Goal: Find specific page/section: Find specific page/section

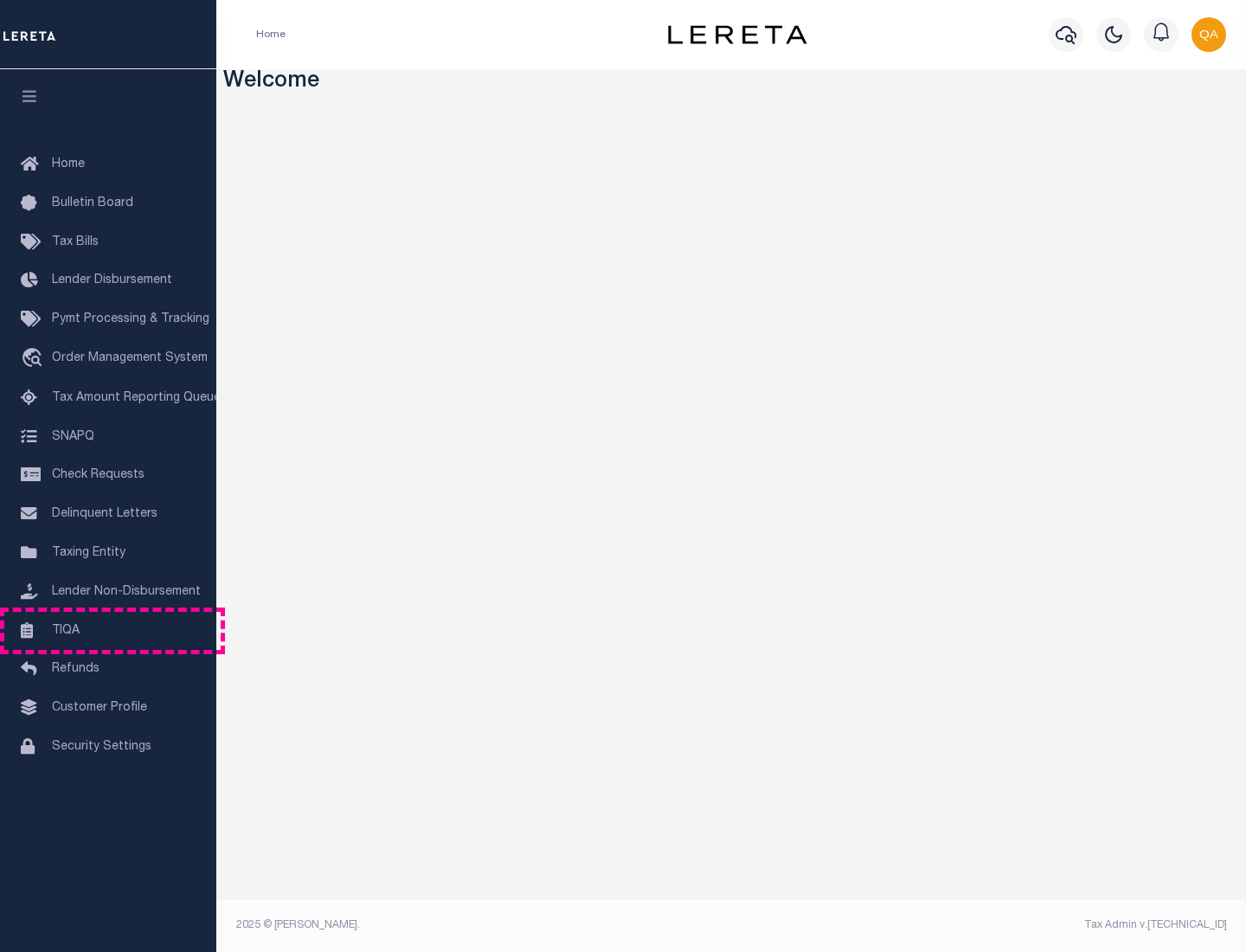
click at [108, 630] on link "TIQA" at bounding box center [108, 631] width 217 height 39
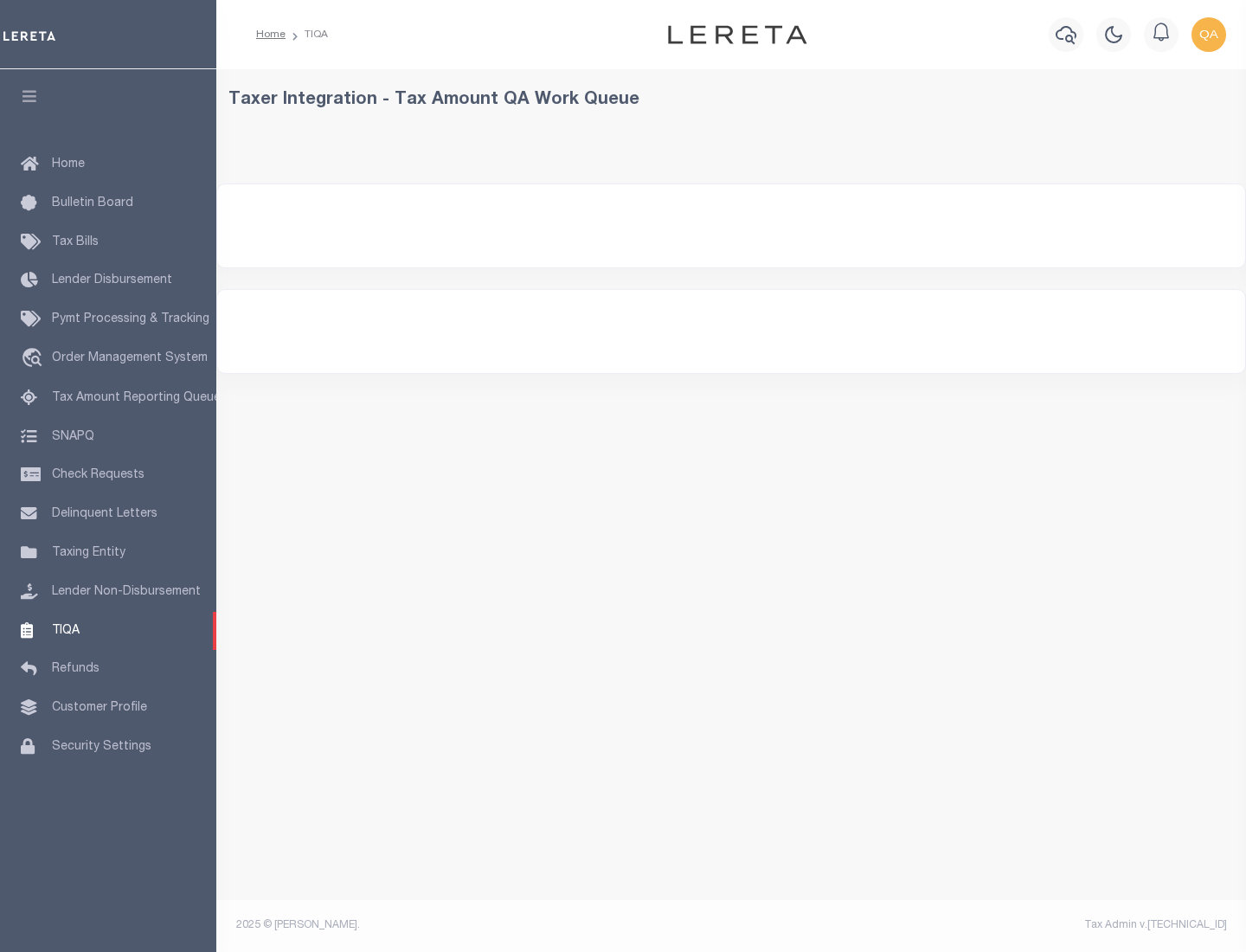
select select "200"
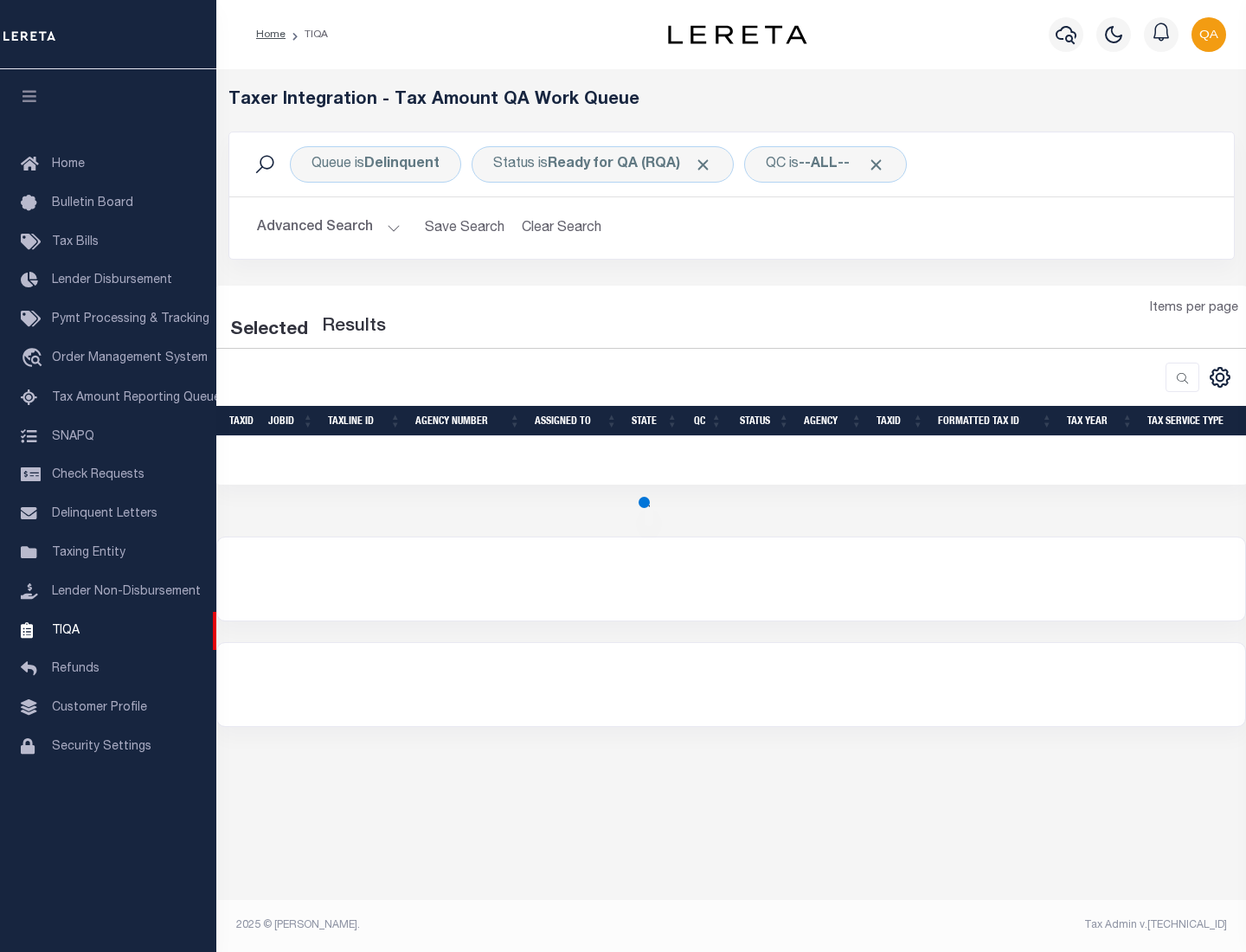
select select "200"
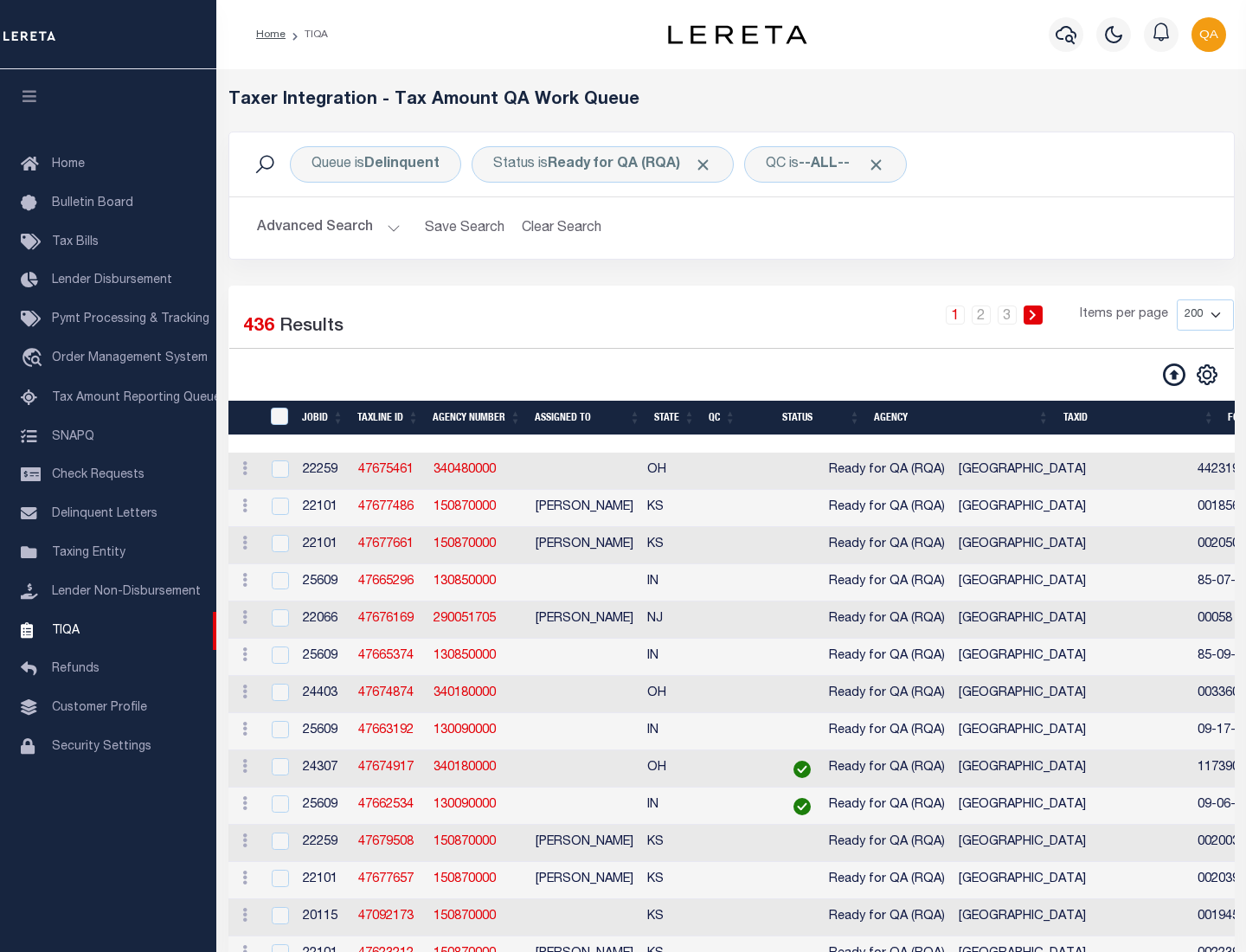
click at [709, 165] on span "Click to Remove" at bounding box center [703, 165] width 18 height 18
